Goal: Check status

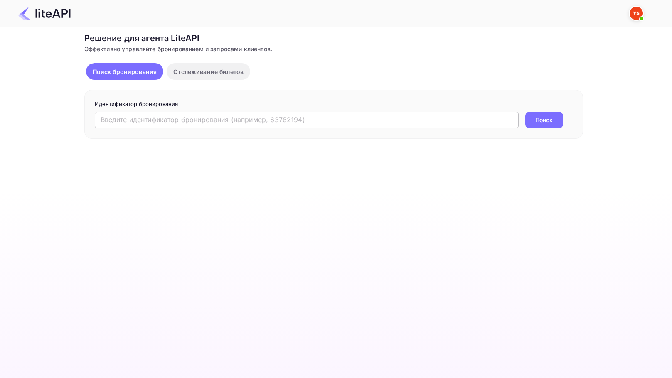
click at [138, 120] on input "text" at bounding box center [307, 120] width 424 height 17
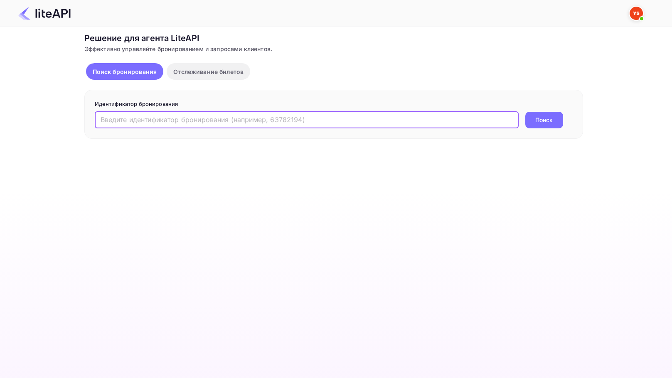
paste input "8858307"
type input "8858307"
click at [525, 112] on button "Поиск" at bounding box center [544, 120] width 38 height 17
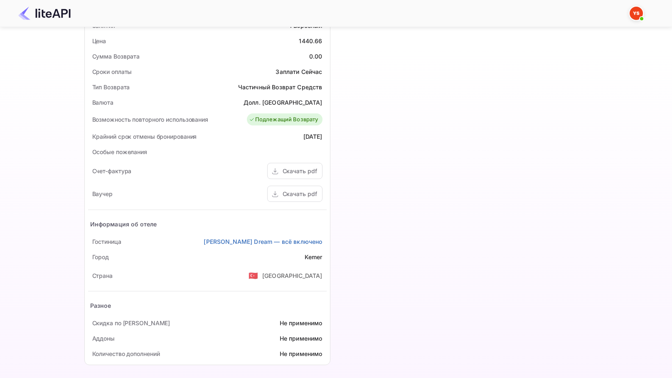
scroll to position [273, 0]
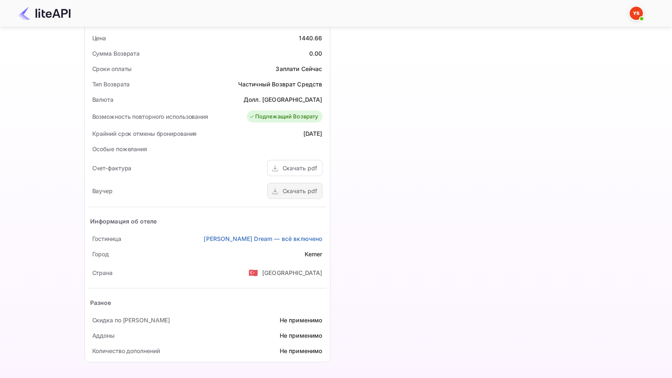
click at [301, 192] on ya-tr-span "Скачать pdf" at bounding box center [300, 190] width 35 height 7
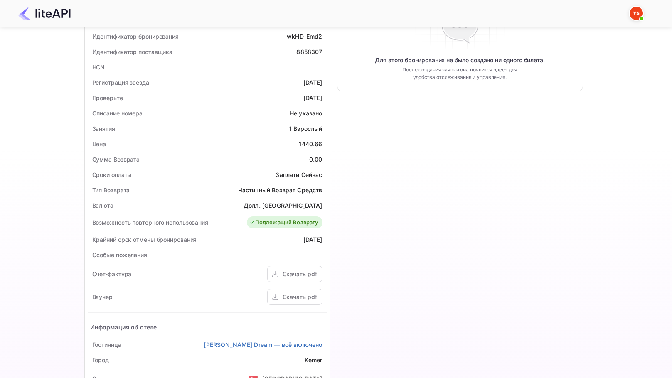
scroll to position [106, 0]
